Goal: Complete application form: Complete application form

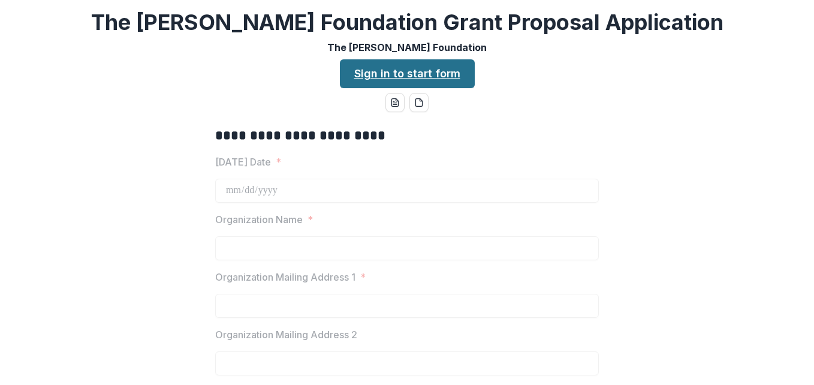
click at [405, 74] on link "Sign in to start form" at bounding box center [407, 73] width 135 height 29
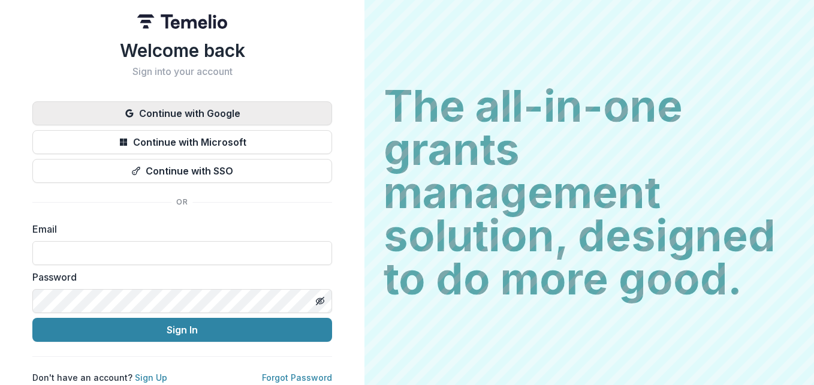
click at [195, 115] on button "Continue with Google" at bounding box center [182, 113] width 300 height 24
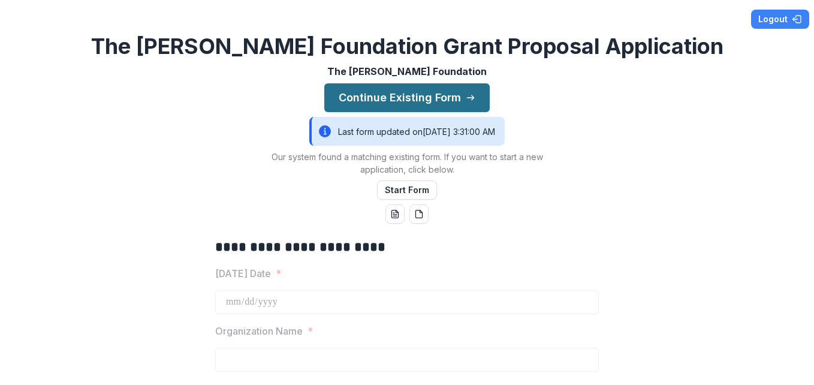
click at [403, 96] on button "Continue Existing Form" at bounding box center [406, 97] width 165 height 29
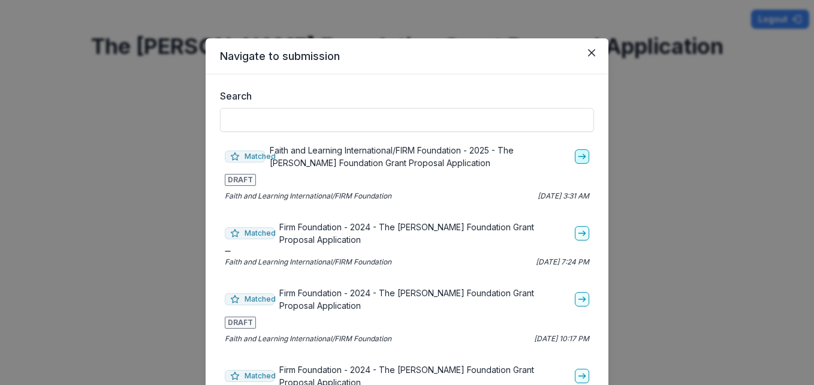
click at [579, 159] on icon "go-to" at bounding box center [582, 157] width 10 height 10
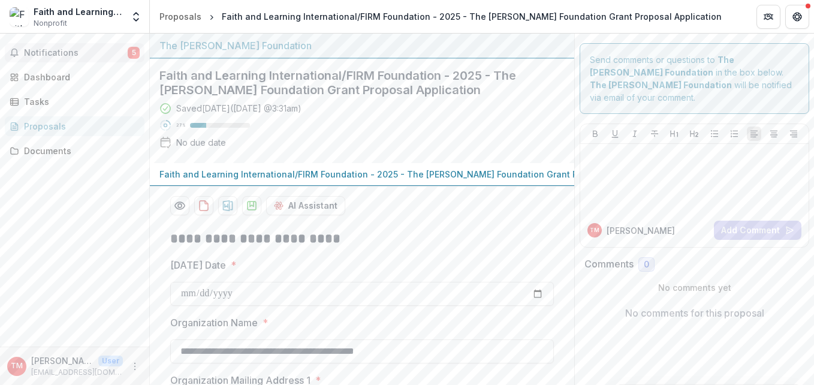
click at [66, 55] on span "Notifications" at bounding box center [76, 53] width 104 height 10
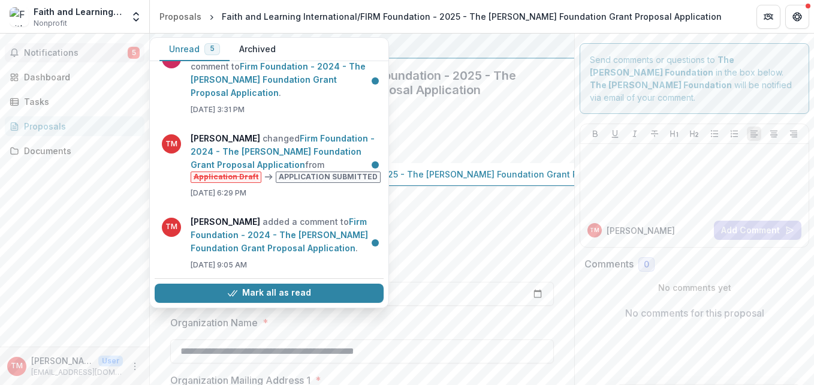
scroll to position [172, 0]
